Goal: Task Accomplishment & Management: Complete application form

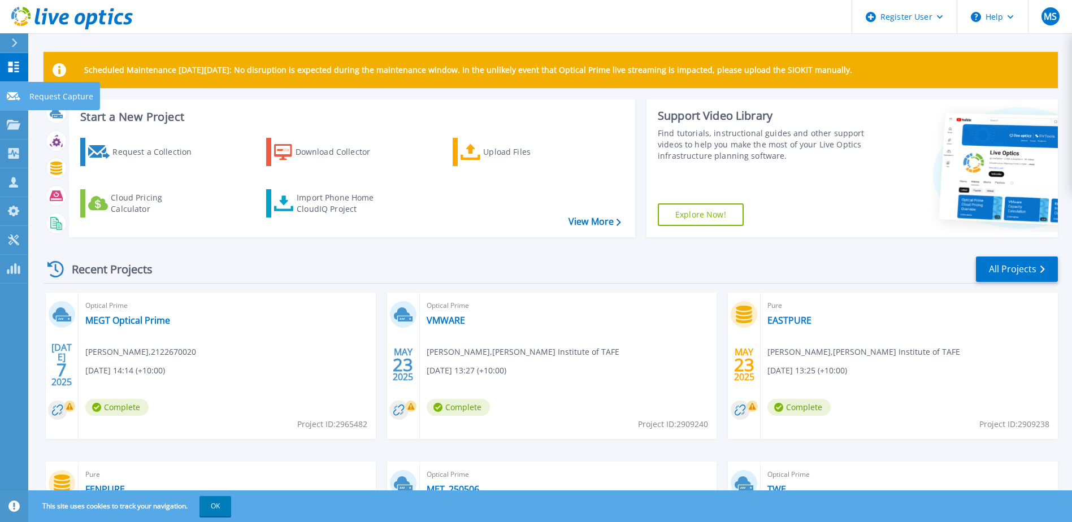
click at [8, 101] on div at bounding box center [14, 95] width 14 height 10
click at [71, 97] on p "Request Capture" at bounding box center [61, 96] width 64 height 29
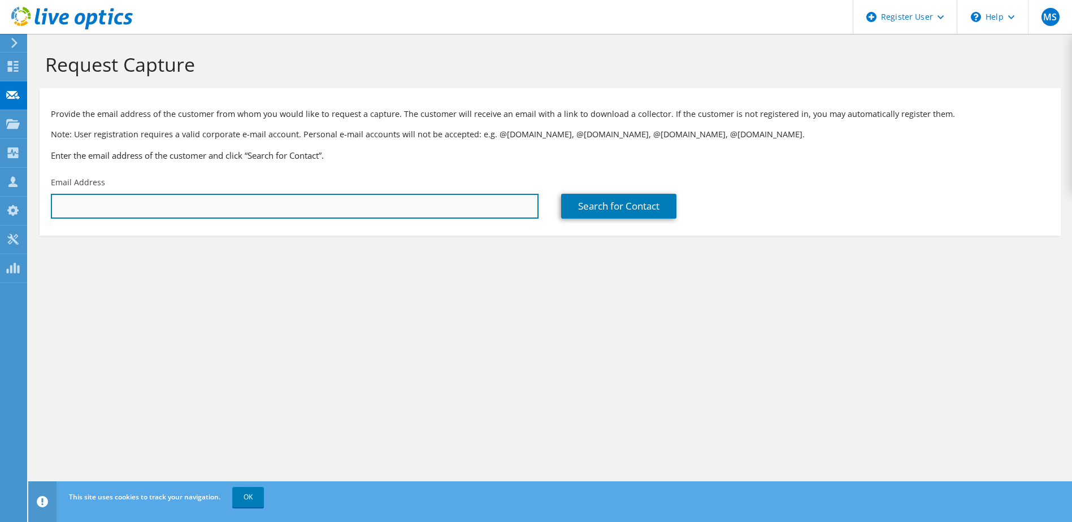
click at [251, 212] on input "text" at bounding box center [295, 206] width 488 height 25
paste input "[PERSON_NAME] <[PERSON_NAME][EMAIL_ADDRESS][PERSON_NAME][DOMAIN_NAME]>"
click at [118, 205] on input "[PERSON_NAME] <[PERSON_NAME][EMAIL_ADDRESS][PERSON_NAME][DOMAIN_NAME]>" at bounding box center [295, 206] width 488 height 25
click at [188, 202] on input "[PERSON_NAME][EMAIL_ADDRESS][PERSON_NAME][DOMAIN_NAME]>" at bounding box center [295, 206] width 488 height 25
type input "[PERSON_NAME][EMAIL_ADDRESS][PERSON_NAME][DOMAIN_NAME]"
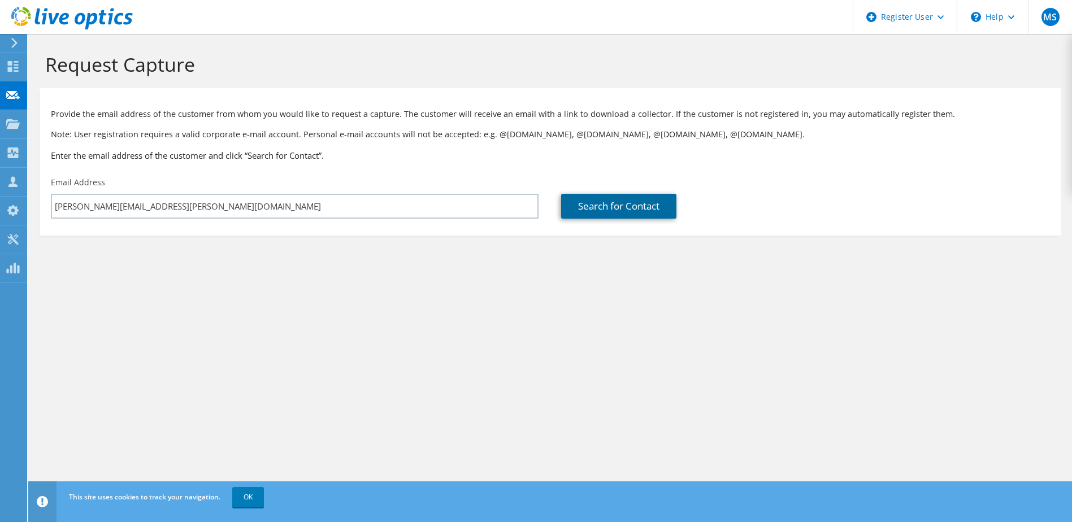
click at [605, 210] on link "Search for Contact" at bounding box center [618, 206] width 115 height 25
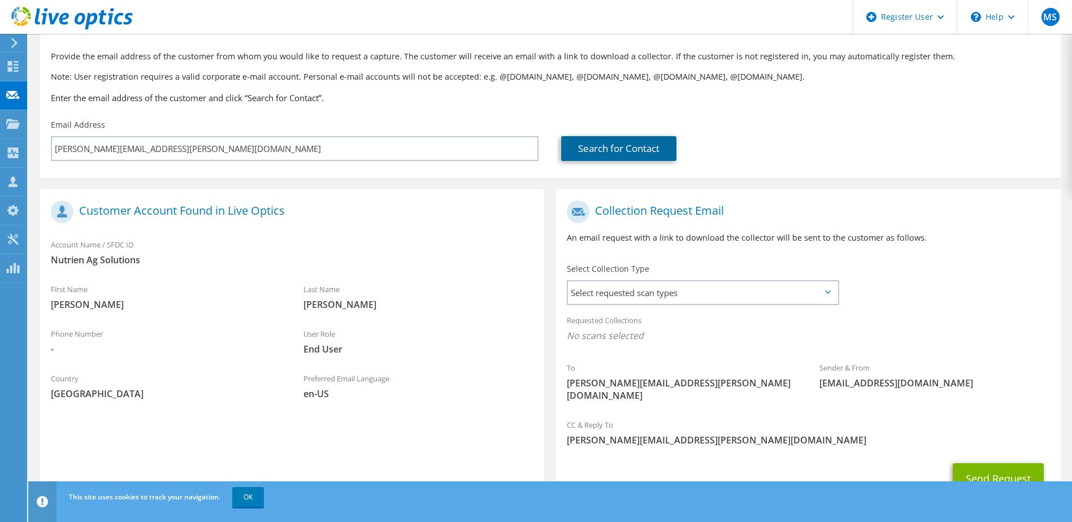
scroll to position [96, 0]
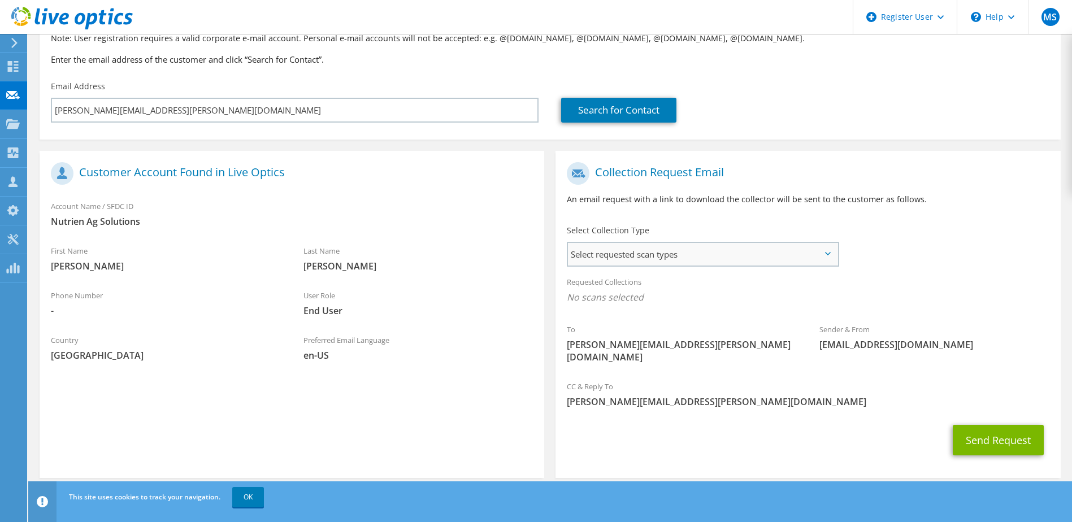
click at [668, 256] on span "Select requested scan types" at bounding box center [702, 254] width 269 height 23
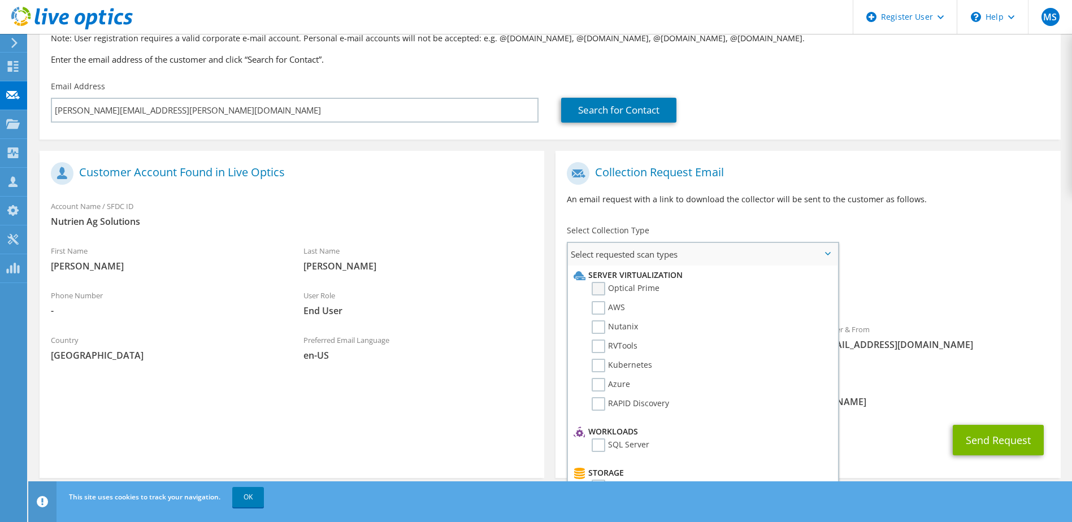
click at [633, 285] on label "Optical Prime" at bounding box center [625, 289] width 68 height 14
click at [0, 0] on input "Optical Prime" at bounding box center [0, 0] width 0 height 0
click at [987, 428] on button "Send Request" at bounding box center [997, 443] width 91 height 31
